Goal: Check status

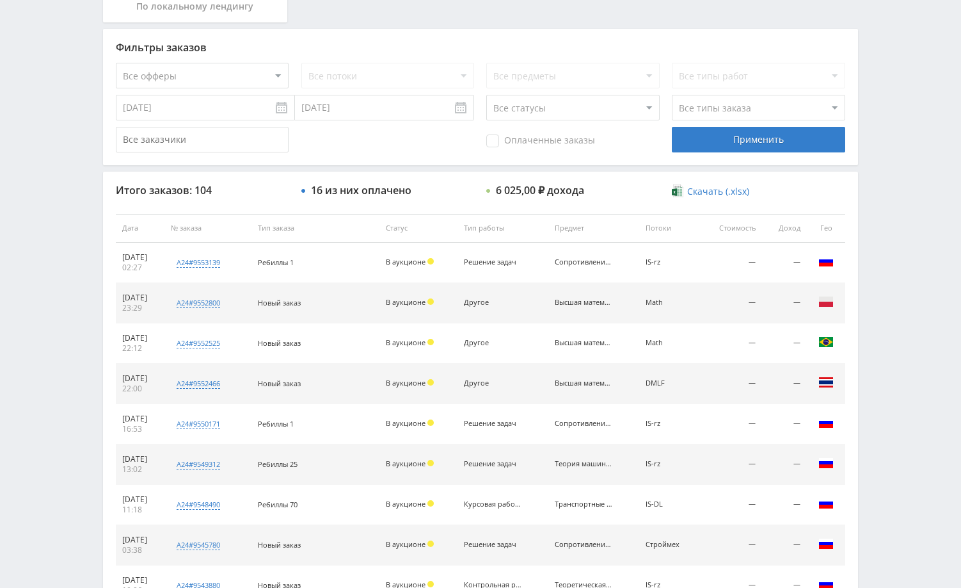
scroll to position [320, 0]
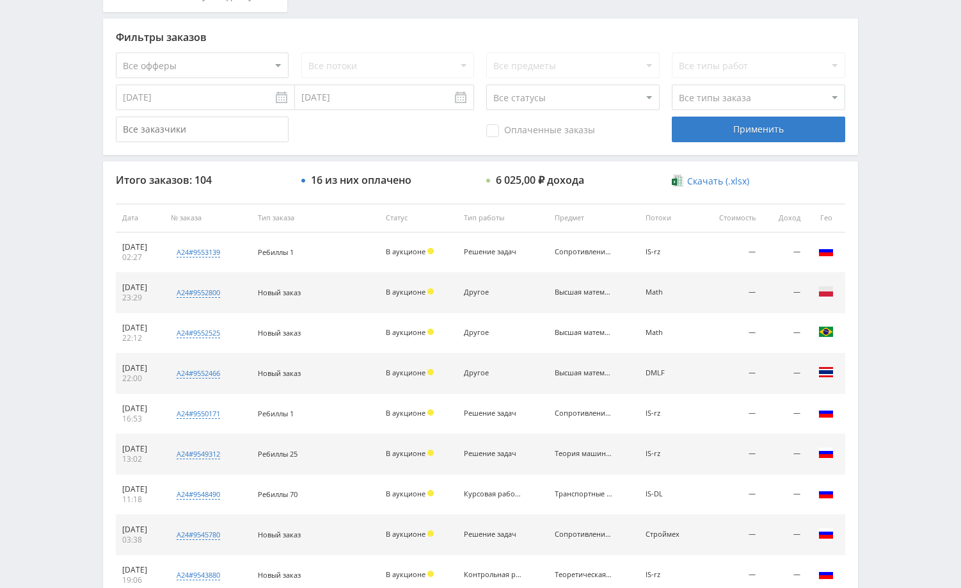
click at [893, 167] on div "Telegram-канал Инструменты База знаний Ваш менеджер: [PERSON_NAME] Online @edug…" at bounding box center [480, 217] width 961 height 1075
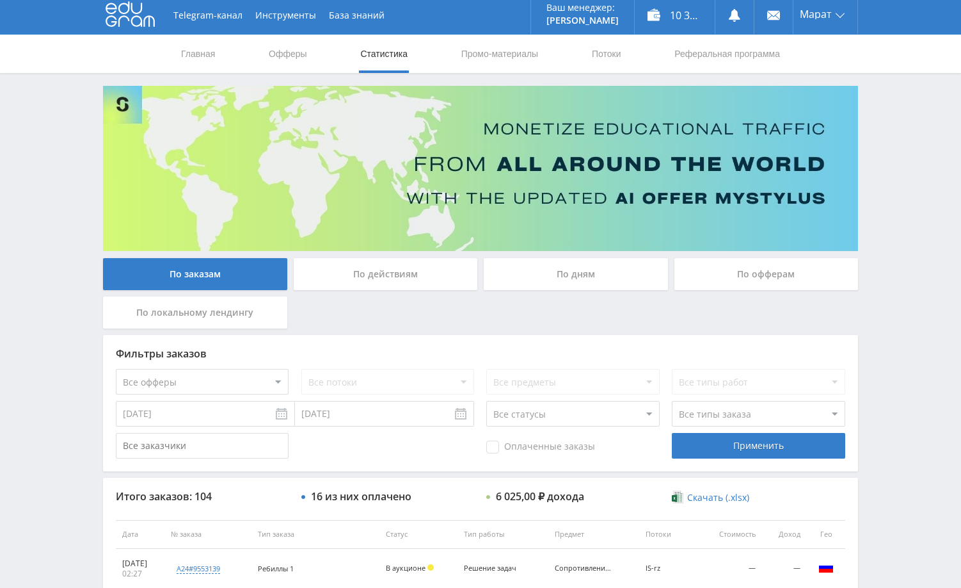
scroll to position [0, 0]
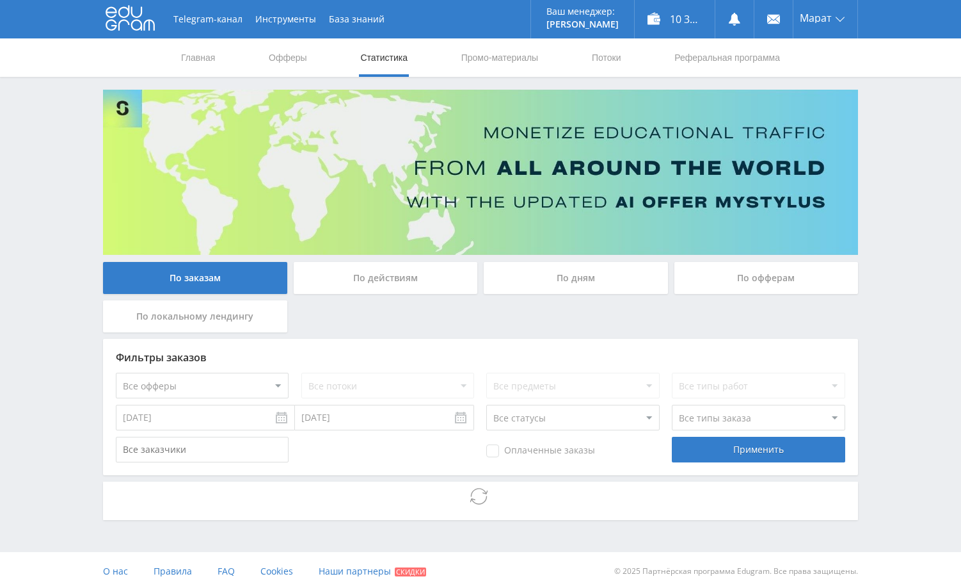
click at [879, 195] on div "Telegram-канал Инструменты База знаний Ваш менеджер: [PERSON_NAME] Online @edug…" at bounding box center [480, 295] width 961 height 590
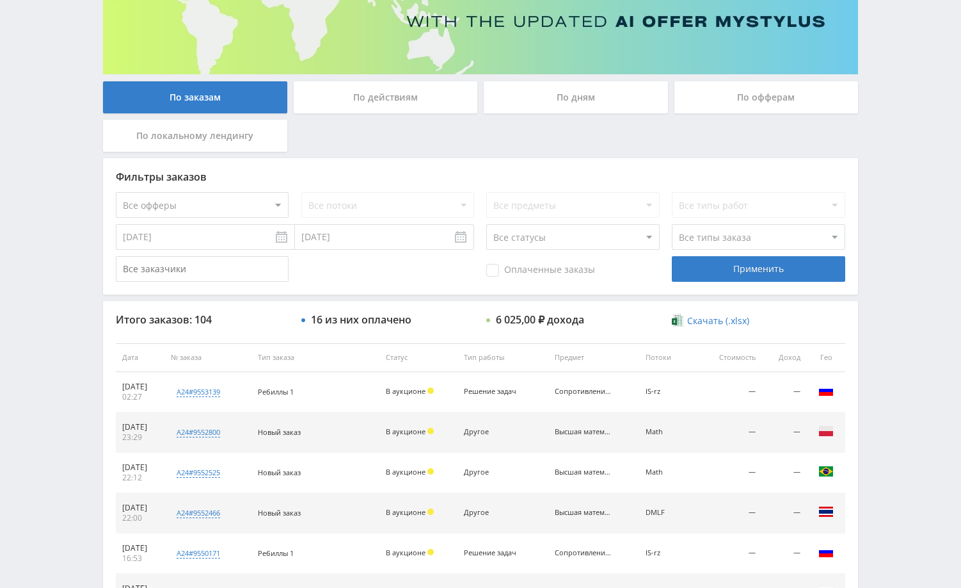
scroll to position [256, 0]
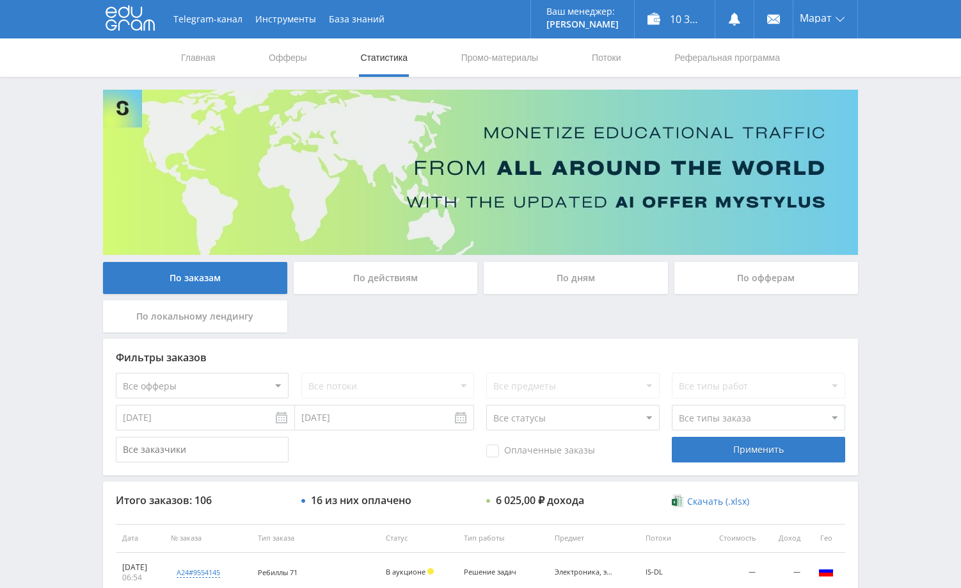
click at [896, 152] on div "Telegram-канал Инструменты База знаний Ваш менеджер: [PERSON_NAME] Online @edug…" at bounding box center [480, 537] width 961 height 1075
click at [906, 194] on div "Telegram-канал Инструменты База знаний Ваш менеджер: [PERSON_NAME] Online @edug…" at bounding box center [480, 537] width 961 height 1075
click at [905, 193] on div "Telegram-канал Инструменты База знаний Ваш менеджер: [PERSON_NAME] Online @edug…" at bounding box center [480, 537] width 961 height 1075
click at [899, 191] on div "Telegram-канал Инструменты База знаний Ваш менеджер: [PERSON_NAME] Online @edug…" at bounding box center [480, 537] width 961 height 1075
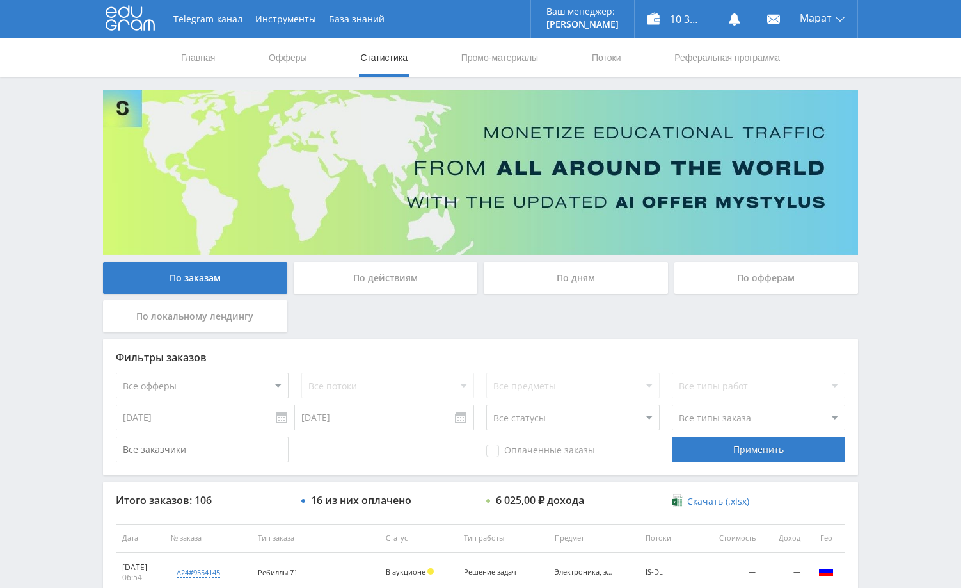
click at [899, 186] on div "Telegram-канал Инструменты База знаний Ваш менеджер: [PERSON_NAME] Online @edug…" at bounding box center [480, 537] width 961 height 1075
click at [901, 175] on div "Telegram-канал Инструменты База знаний Ваш менеджер: [PERSON_NAME] Online @edug…" at bounding box center [480, 537] width 961 height 1075
click at [901, 156] on div "Telegram-канал Инструменты База знаний Ваш менеджер: [PERSON_NAME] Online @edug…" at bounding box center [480, 537] width 961 height 1075
click at [903, 150] on div "Telegram-канал Инструменты База знаний Ваш менеджер: [PERSON_NAME] Online @edug…" at bounding box center [480, 537] width 961 height 1075
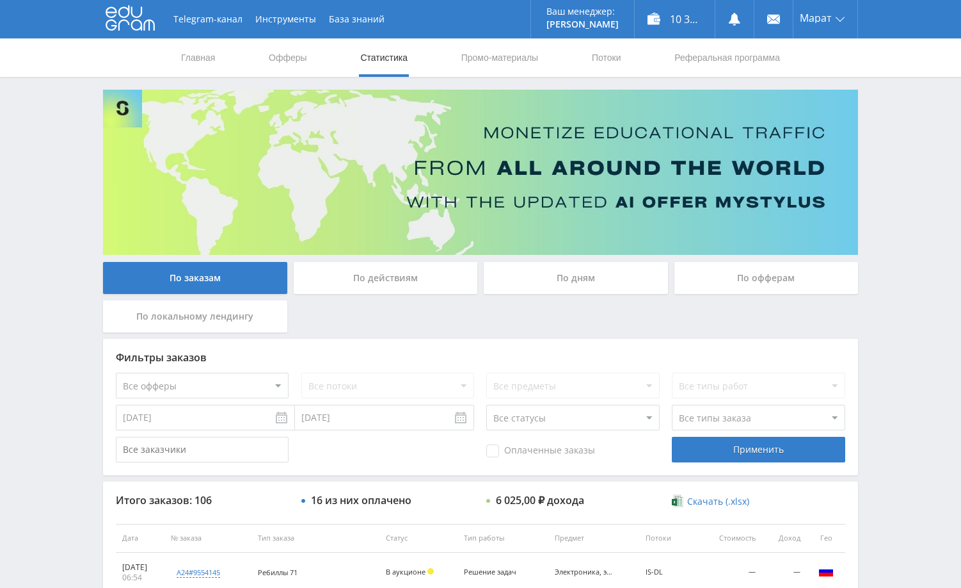
click at [903, 150] on div "Telegram-канал Инструменты База знаний Ваш менеджер: [PERSON_NAME] Online @edug…" at bounding box center [480, 537] width 961 height 1075
click at [905, 144] on div "Telegram-канал Инструменты База знаний Ваш менеджер: Alex Alex Online @edugram_…" at bounding box center [480, 537] width 961 height 1075
click at [898, 104] on div "Telegram-канал Инструменты База знаний Ваш менеджер: Alex Alex Online @edugram_…" at bounding box center [480, 537] width 961 height 1075
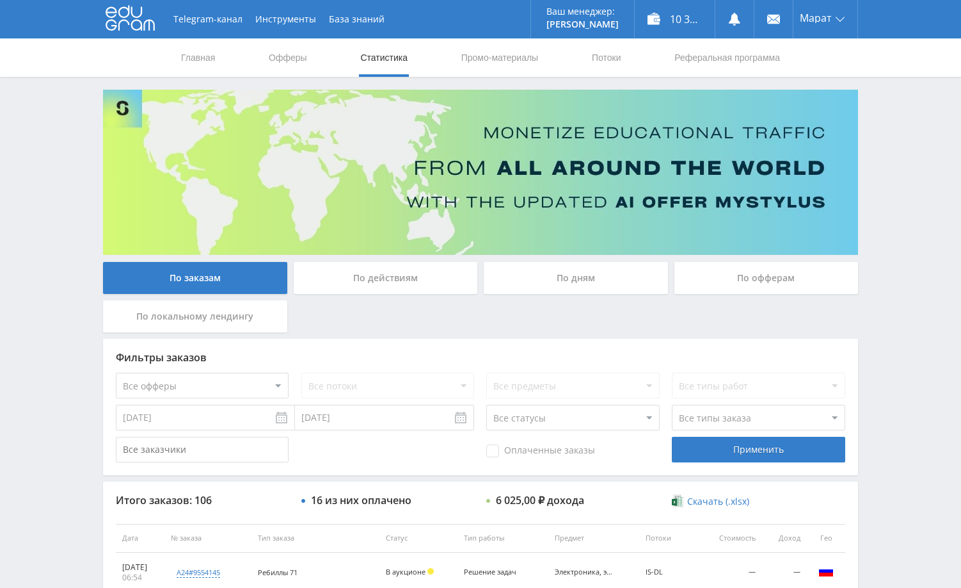
click at [898, 104] on div "Telegram-канал Инструменты База знаний Ваш менеджер: Alex Alex Online @edugram_…" at bounding box center [480, 537] width 961 height 1075
